Goal: Information Seeking & Learning: Find specific fact

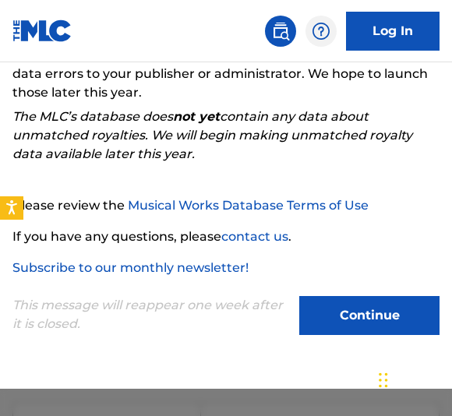
scroll to position [281, 0]
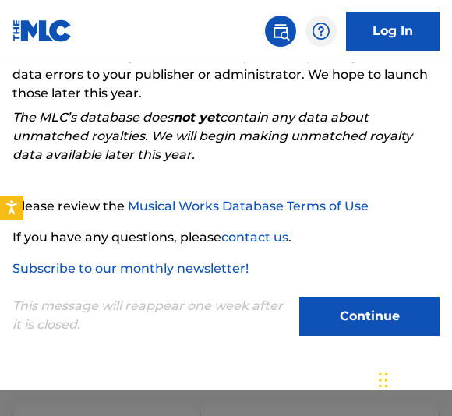
click at [345, 324] on button "Continue" at bounding box center [369, 316] width 140 height 39
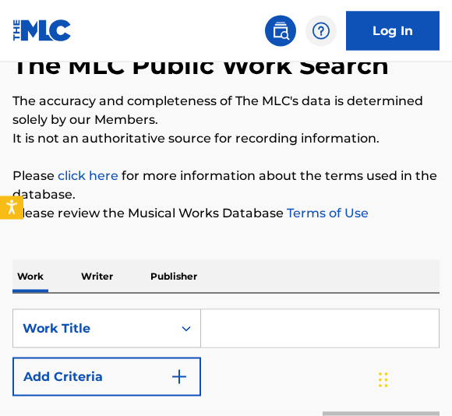
scroll to position [151, 0]
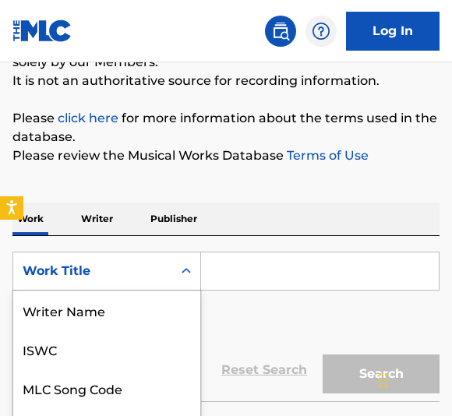
click at [174, 273] on div "Search Form" at bounding box center [186, 271] width 28 height 28
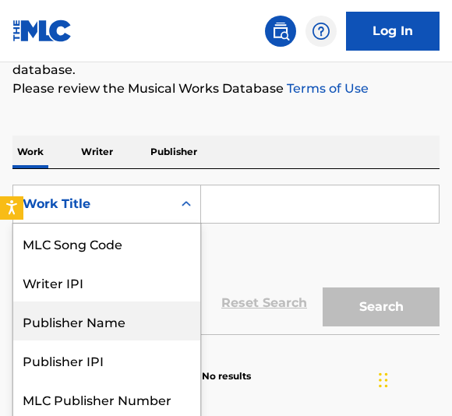
scroll to position [67, 0]
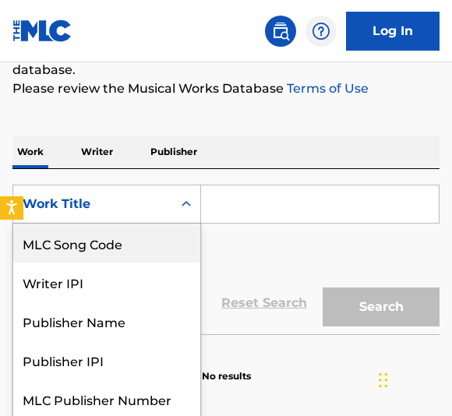
click at [96, 147] on div "The MLC Public Work Search The accuracy and completeness of The MLC's data is d…" at bounding box center [226, 133] width 452 height 500
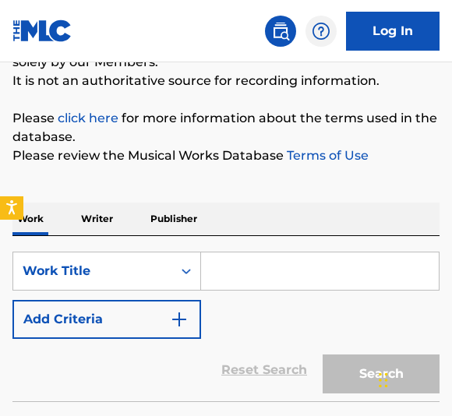
click at [95, 216] on p "Writer" at bounding box center [96, 219] width 41 height 33
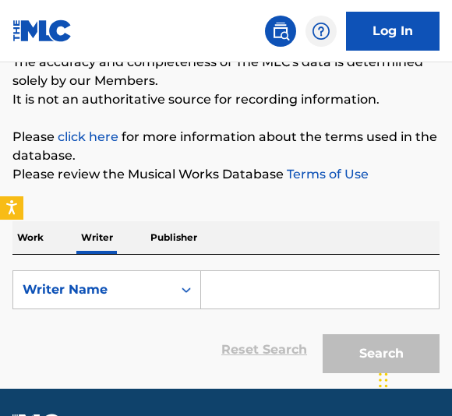
scroll to position [206, 0]
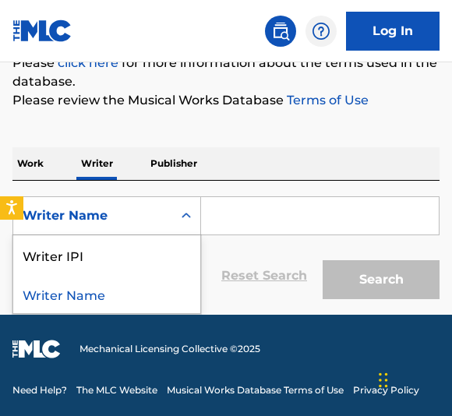
click at [184, 209] on icon "Search Form" at bounding box center [186, 216] width 16 height 16
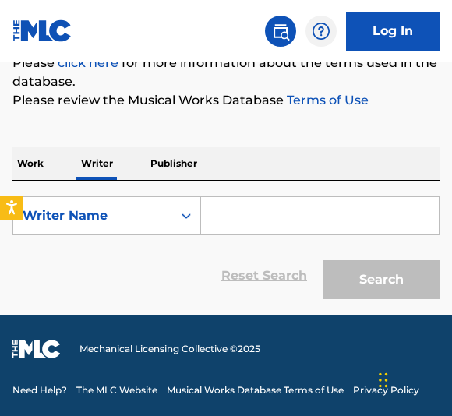
click at [248, 217] on input "Search Form" at bounding box center [320, 215] width 238 height 37
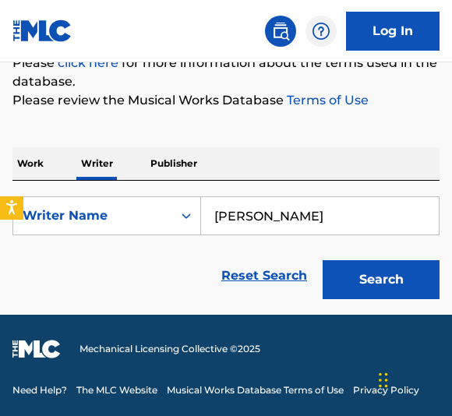
type input "[PERSON_NAME]"
click at [381, 280] on button "Search" at bounding box center [380, 279] width 117 height 39
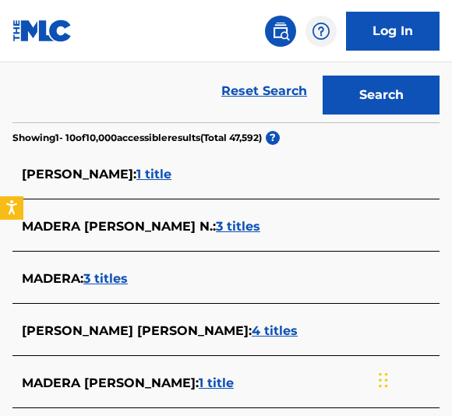
scroll to position [393, 0]
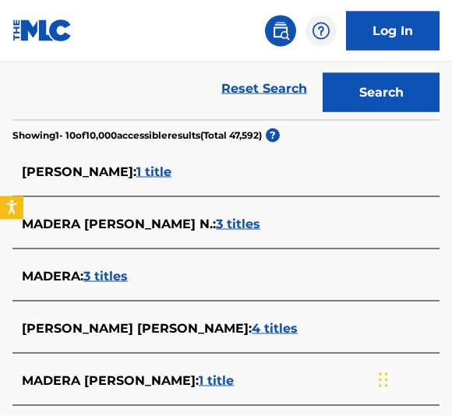
click at [131, 169] on span "[PERSON_NAME] :" at bounding box center [79, 171] width 114 height 15
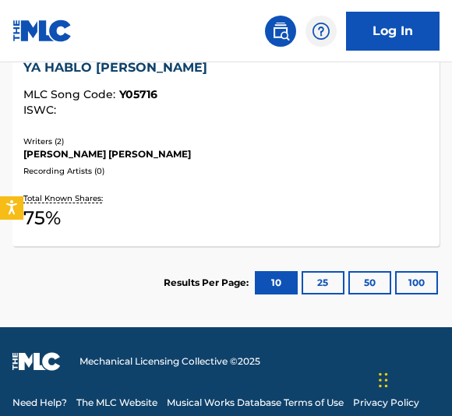
scroll to position [411, 0]
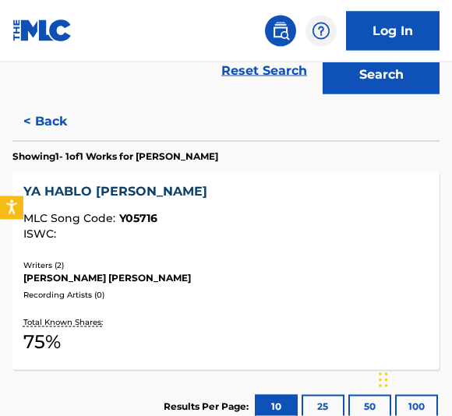
click at [31, 120] on button "< Back" at bounding box center [58, 121] width 93 height 39
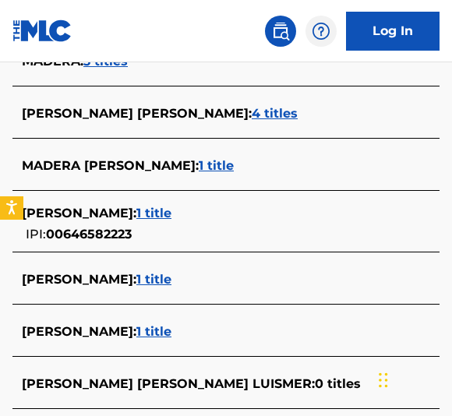
scroll to position [617, 0]
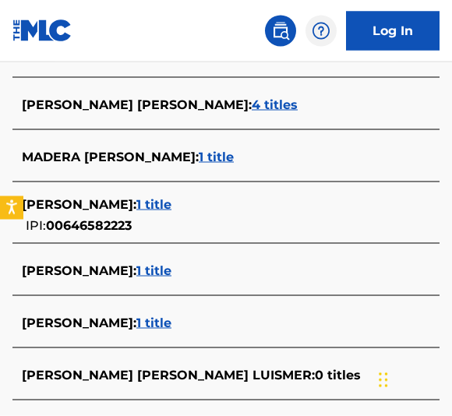
click at [138, 200] on span "1 title" at bounding box center [153, 204] width 35 height 15
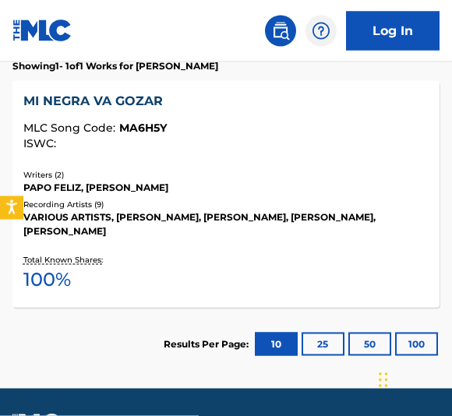
scroll to position [227, 0]
